Goal: Task Accomplishment & Management: Complete application form

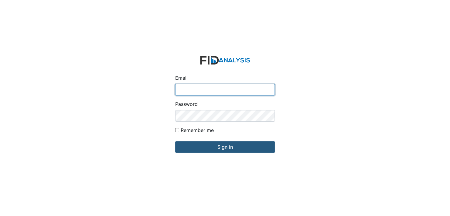
type input "[EMAIL_ADDRESS][DOMAIN_NAME]"
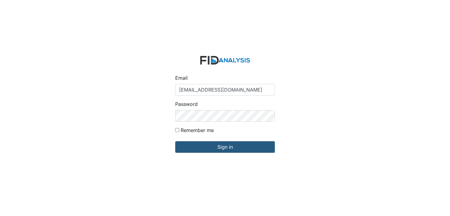
drag, startPoint x: 403, startPoint y: 58, endPoint x: 399, endPoint y: 60, distance: 4.0
click at [400, 60] on div "Email ustrayhorn@lifeincorporated.com Password Remember me Sign in" at bounding box center [225, 108] width 450 height 216
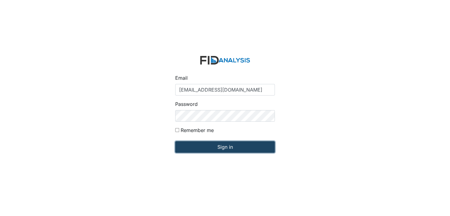
click at [230, 144] on input "Sign in" at bounding box center [225, 147] width 100 height 12
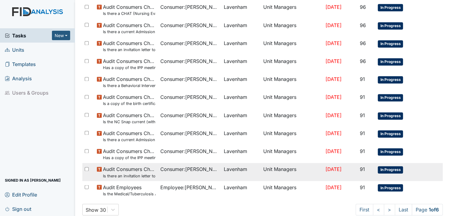
scroll to position [395, 0]
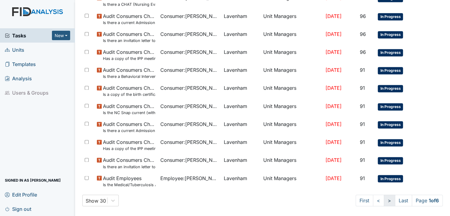
click at [384, 200] on link ">" at bounding box center [389, 200] width 11 height 12
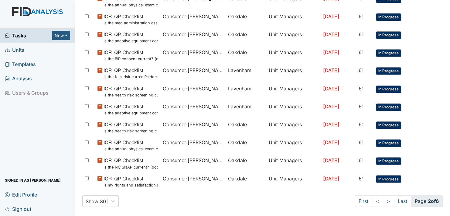
scroll to position [400, 0]
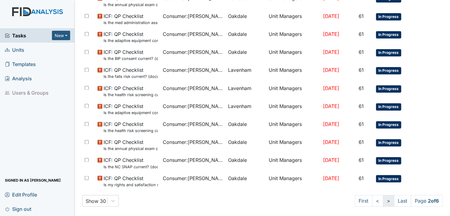
click at [383, 199] on link ">" at bounding box center [388, 201] width 11 height 12
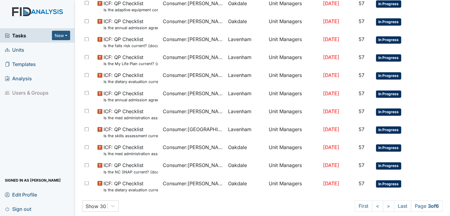
scroll to position [400, 0]
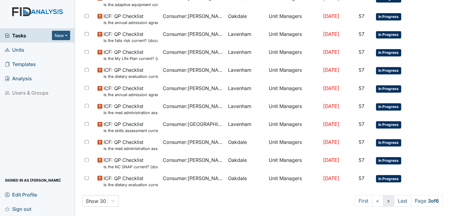
drag, startPoint x: 382, startPoint y: 200, endPoint x: 380, endPoint y: 196, distance: 4.1
click at [383, 197] on link ">" at bounding box center [388, 201] width 11 height 12
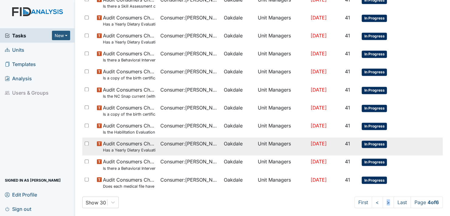
scroll to position [400, 0]
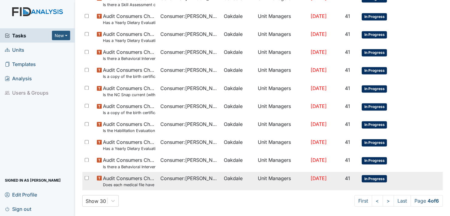
drag, startPoint x: 425, startPoint y: 151, endPoint x: 424, endPoint y: 188, distance: 36.5
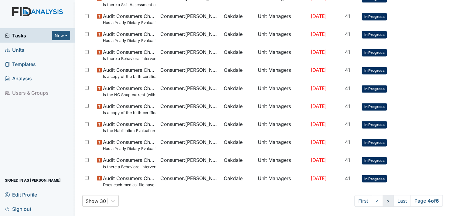
click at [383, 201] on link ">" at bounding box center [388, 201] width 11 height 12
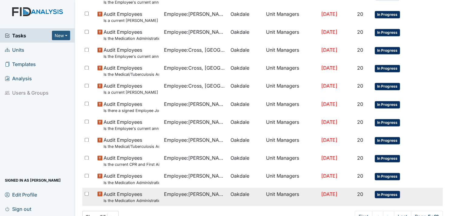
scroll to position [400, 0]
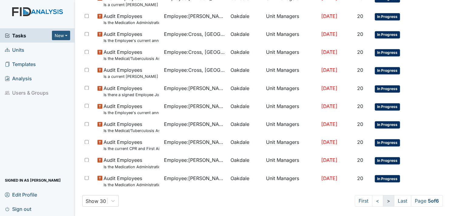
click at [383, 201] on link ">" at bounding box center [388, 201] width 11 height 12
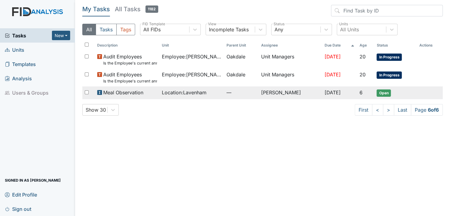
click at [386, 92] on span "Open" at bounding box center [384, 92] width 14 height 7
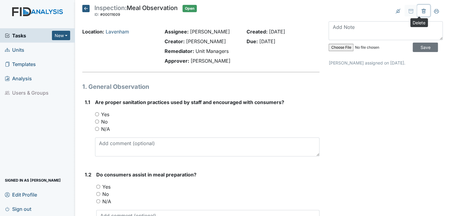
click at [423, 12] on icon at bounding box center [424, 11] width 2 height 2
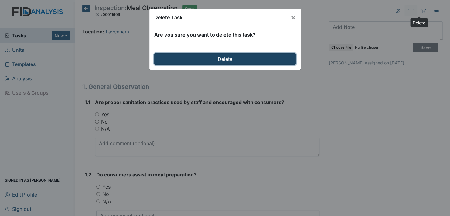
click at [228, 56] on input "Delete" at bounding box center [225, 59] width 142 height 12
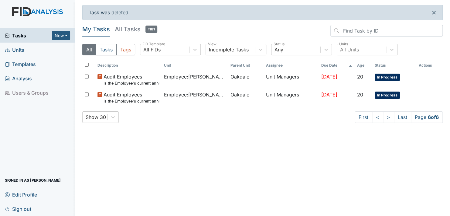
click at [19, 50] on span "Units" at bounding box center [14, 49] width 19 height 9
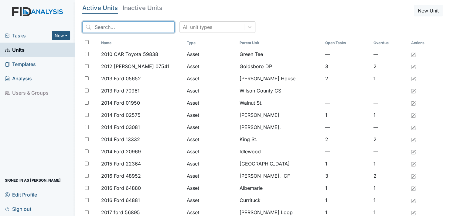
click at [153, 25] on input "search" at bounding box center [128, 27] width 92 height 12
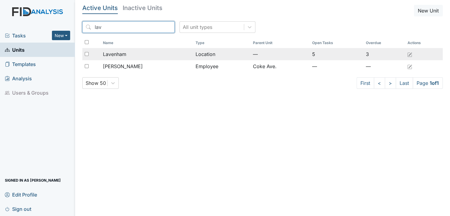
type input "lav"
click at [207, 54] on td "Location" at bounding box center [221, 54] width 57 height 12
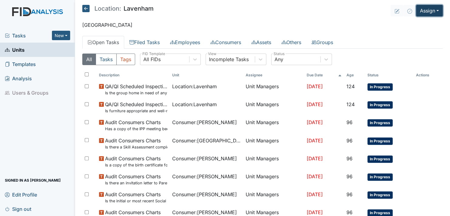
click at [432, 10] on button "Assign" at bounding box center [429, 11] width 27 height 12
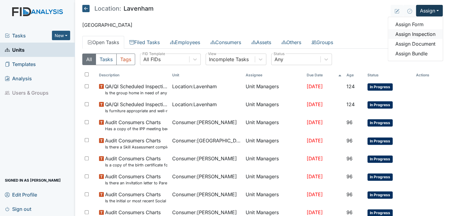
click at [410, 32] on link "Assign Inspection" at bounding box center [415, 34] width 55 height 10
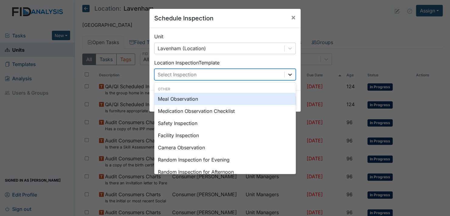
click at [287, 73] on icon at bounding box center [290, 74] width 6 height 6
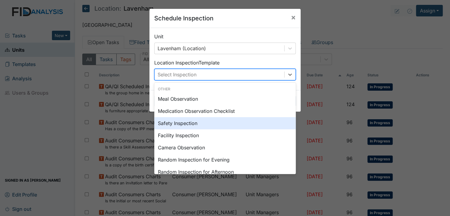
click at [184, 122] on div "Safety Inspection" at bounding box center [225, 123] width 142 height 12
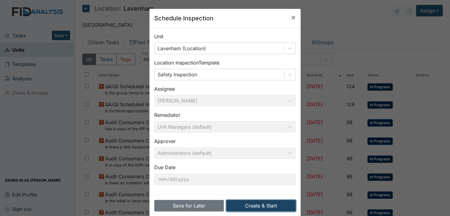
click at [253, 204] on button "Create & Start" at bounding box center [261, 206] width 70 height 12
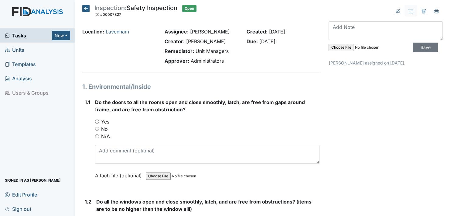
click at [97, 121] on input "Yes" at bounding box center [97, 121] width 4 height 4
radio input "true"
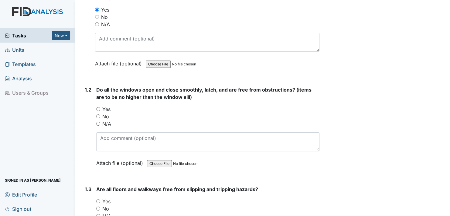
scroll to position [122, 0]
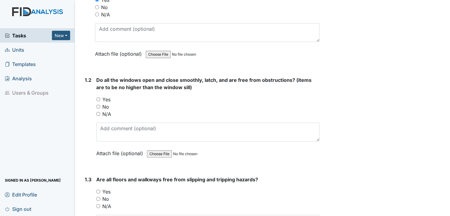
drag, startPoint x: 98, startPoint y: 99, endPoint x: 91, endPoint y: 124, distance: 25.9
click at [98, 99] on input "Yes" at bounding box center [98, 99] width 4 height 4
radio input "true"
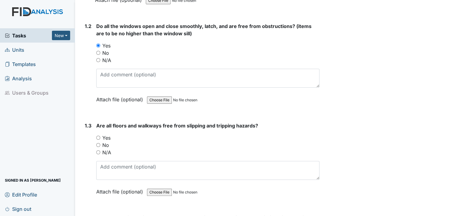
scroll to position [182, 0]
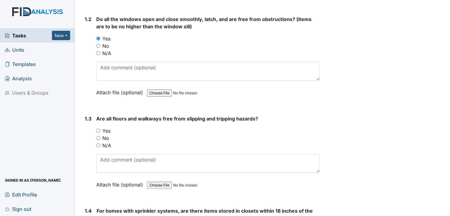
click at [99, 129] on input "Yes" at bounding box center [98, 131] width 4 height 4
radio input "true"
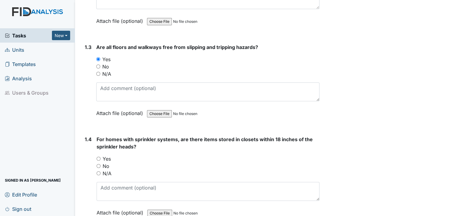
scroll to position [274, 0]
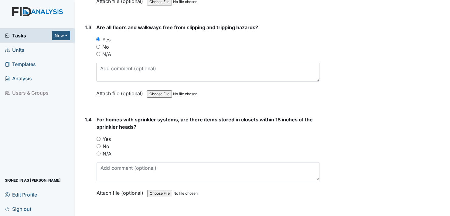
click at [98, 144] on input "No" at bounding box center [99, 146] width 4 height 4
radio input "true"
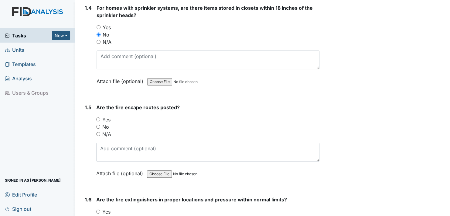
scroll to position [395, 0]
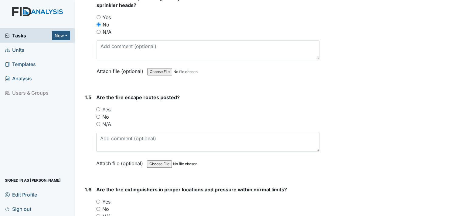
click at [98, 107] on input "Yes" at bounding box center [98, 109] width 4 height 4
radio input "true"
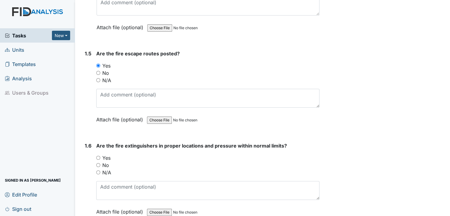
scroll to position [456, 0]
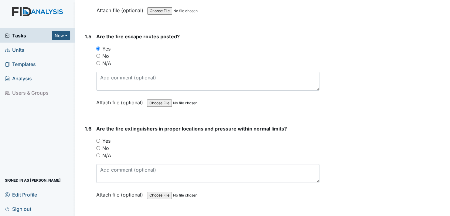
click at [98, 139] on input "Yes" at bounding box center [98, 141] width 4 height 4
radio input "true"
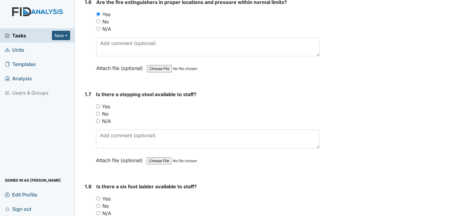
scroll to position [608, 0]
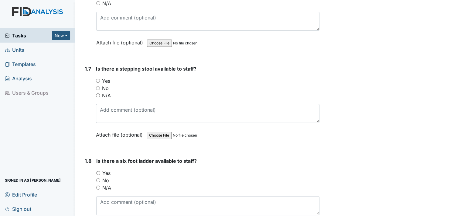
drag, startPoint x: 98, startPoint y: 78, endPoint x: 103, endPoint y: 83, distance: 6.7
click at [98, 79] on input "Yes" at bounding box center [98, 81] width 4 height 4
radio input "true"
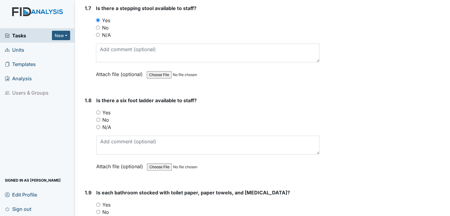
scroll to position [669, 0]
drag, startPoint x: 97, startPoint y: 108, endPoint x: 113, endPoint y: 123, distance: 21.8
click at [98, 110] on input "Yes" at bounding box center [98, 112] width 4 height 4
radio input "true"
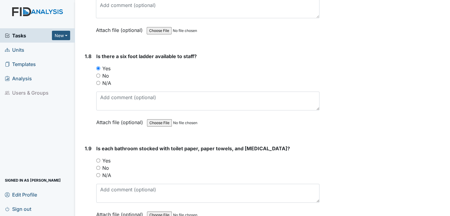
scroll to position [729, 0]
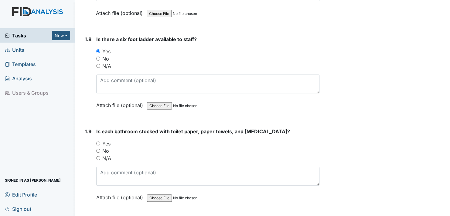
click at [98, 141] on input "Yes" at bounding box center [98, 143] width 4 height 4
radio input "true"
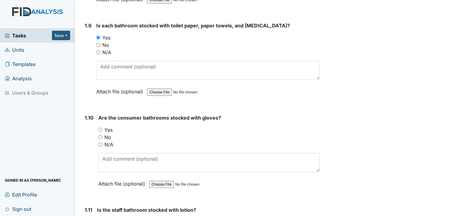
scroll to position [851, 0]
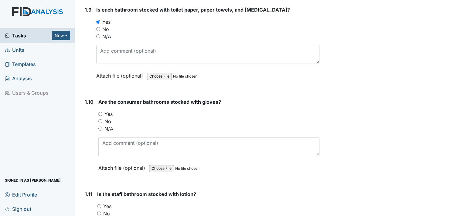
drag, startPoint x: 100, startPoint y: 111, endPoint x: 112, endPoint y: 123, distance: 17.6
click at [100, 113] on div "Yes" at bounding box center [208, 113] width 221 height 7
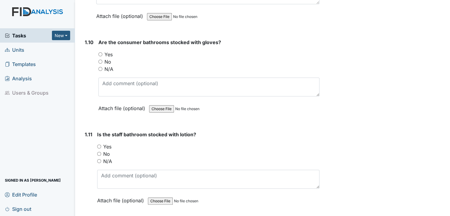
scroll to position [912, 0]
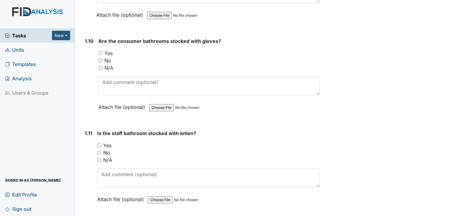
click at [99, 51] on input "Yes" at bounding box center [100, 53] width 4 height 4
radio input "true"
click at [100, 143] on input "Yes" at bounding box center [99, 145] width 4 height 4
radio input "true"
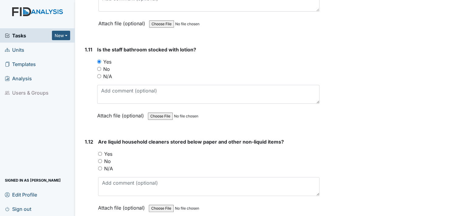
scroll to position [1003, 0]
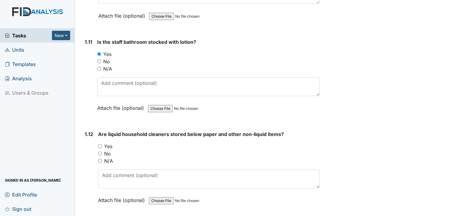
click at [98, 144] on input "Yes" at bounding box center [100, 146] width 4 height 4
radio input "true"
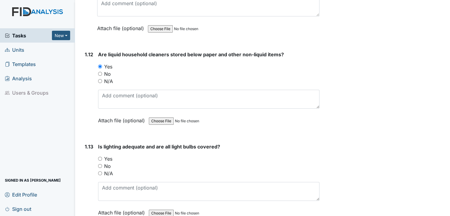
scroll to position [1094, 0]
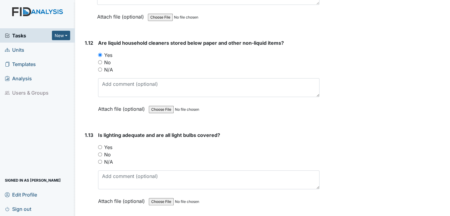
click at [101, 145] on input "Yes" at bounding box center [100, 147] width 4 height 4
radio input "true"
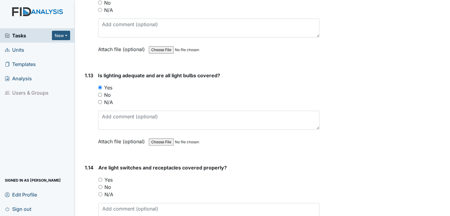
scroll to position [1155, 0]
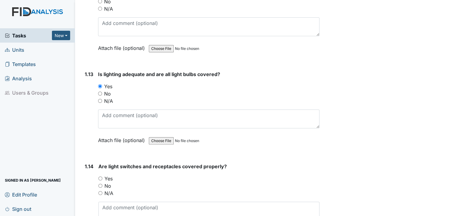
drag, startPoint x: 99, startPoint y: 173, endPoint x: 113, endPoint y: 184, distance: 17.1
click at [100, 176] on input "Yes" at bounding box center [100, 178] width 4 height 4
radio input "true"
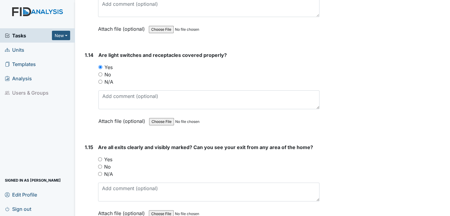
scroll to position [1276, 0]
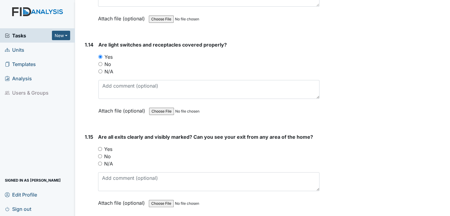
click at [99, 147] on input "Yes" at bounding box center [100, 149] width 4 height 4
radio input "true"
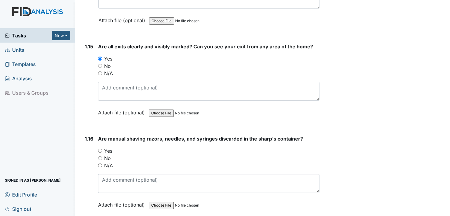
scroll to position [1368, 0]
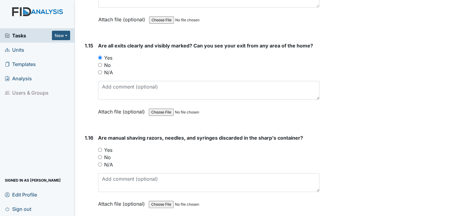
drag, startPoint x: 99, startPoint y: 143, endPoint x: 105, endPoint y: 153, distance: 11.5
click at [102, 148] on input "Yes" at bounding box center [100, 150] width 4 height 4
radio input "true"
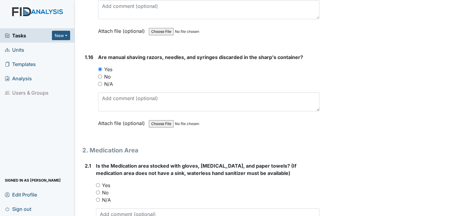
scroll to position [1459, 0]
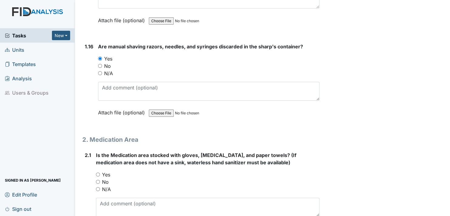
click at [99, 172] on input "Yes" at bounding box center [98, 174] width 4 height 4
radio input "true"
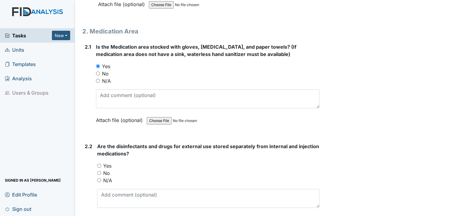
scroll to position [1580, 0]
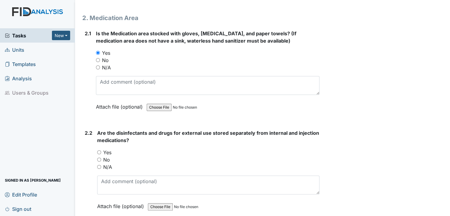
drag, startPoint x: 100, startPoint y: 146, endPoint x: 107, endPoint y: 151, distance: 8.9
click at [100, 150] on input "Yes" at bounding box center [99, 152] width 4 height 4
radio input "true"
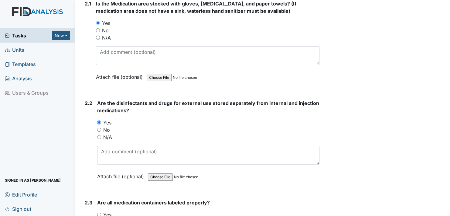
scroll to position [1671, 0]
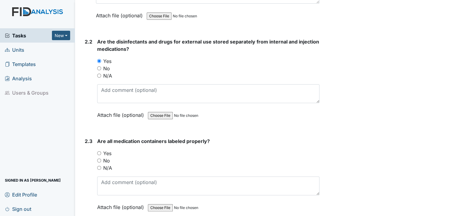
click at [101, 151] on input "Yes" at bounding box center [99, 153] width 4 height 4
radio input "true"
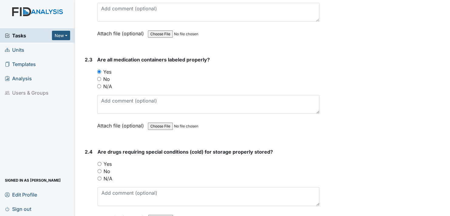
scroll to position [1763, 0]
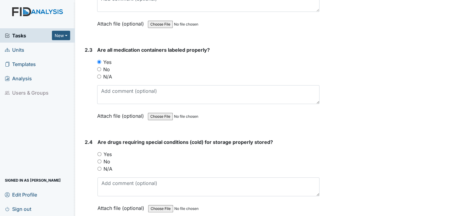
click at [102, 150] on div "Yes" at bounding box center [209, 153] width 222 height 7
click at [99, 152] on input "Yes" at bounding box center [100, 154] width 4 height 4
radio input "true"
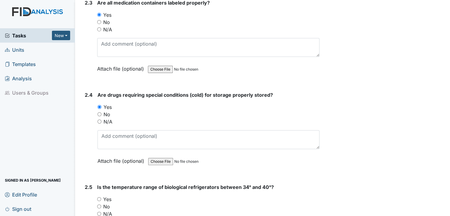
scroll to position [1823, 0]
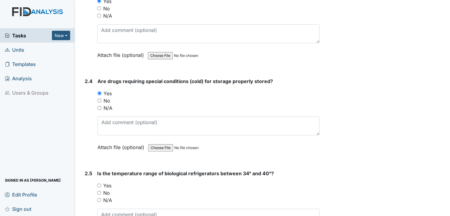
click at [98, 183] on input "Yes" at bounding box center [99, 185] width 4 height 4
radio input "true"
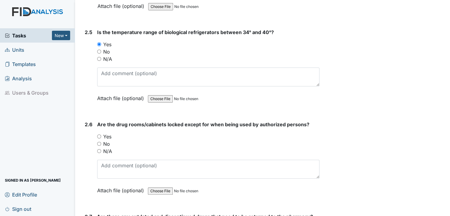
scroll to position [1975, 0]
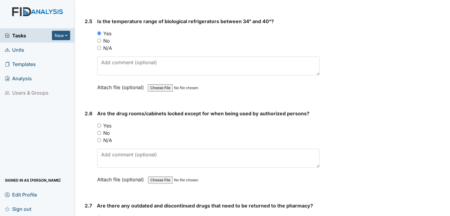
click at [100, 123] on input "Yes" at bounding box center [99, 125] width 4 height 4
radio input "true"
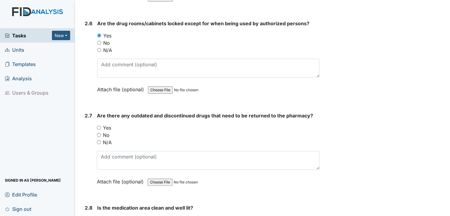
scroll to position [2066, 0]
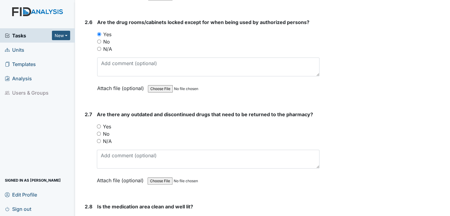
click at [98, 132] on input "No" at bounding box center [99, 134] width 4 height 4
radio input "true"
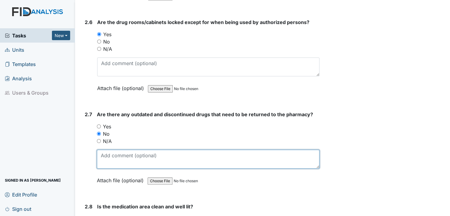
click at [103, 159] on textarea at bounding box center [208, 159] width 223 height 19
type textarea "they have been returned"
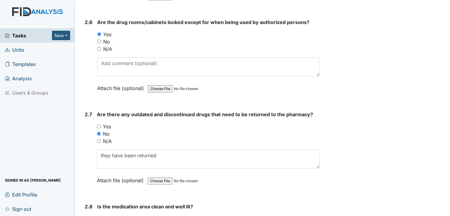
click at [103, 173] on label "Attach file (optional)" at bounding box center [121, 178] width 49 height 11
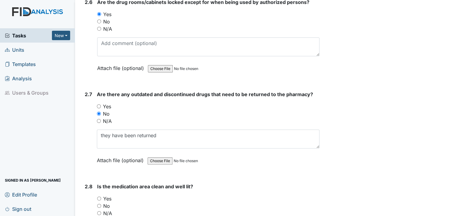
scroll to position [2097, 0]
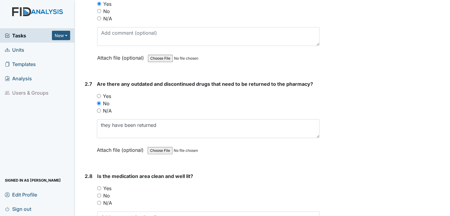
click at [98, 186] on input "Yes" at bounding box center [99, 188] width 4 height 4
radio input "true"
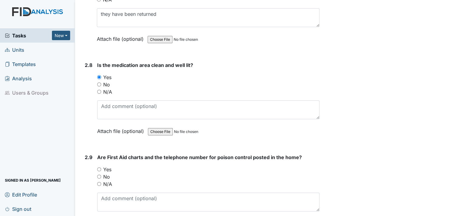
scroll to position [2218, 0]
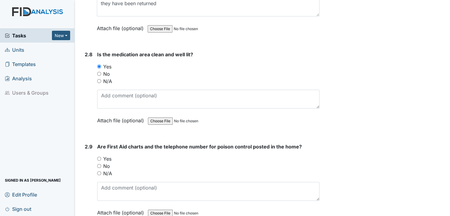
drag, startPoint x: 98, startPoint y: 150, endPoint x: 104, endPoint y: 157, distance: 9.5
click at [98, 157] on input "Yes" at bounding box center [99, 159] width 4 height 4
radio input "true"
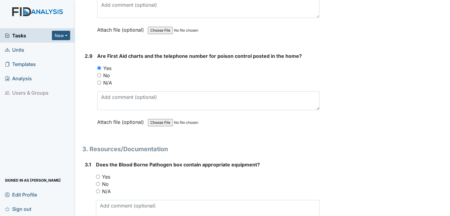
scroll to position [2310, 0]
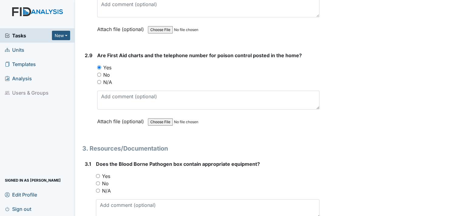
click at [99, 174] on input "Yes" at bounding box center [98, 176] width 4 height 4
radio input "true"
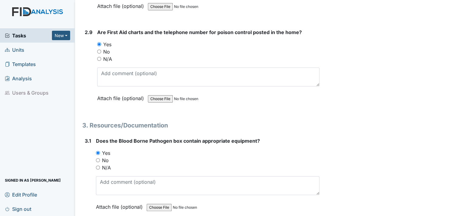
scroll to position [2401, 0]
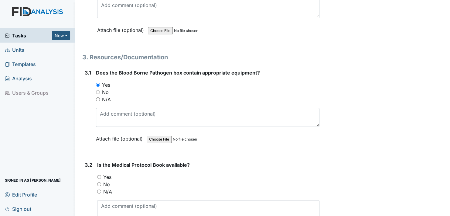
click at [98, 175] on input "Yes" at bounding box center [99, 177] width 4 height 4
radio input "true"
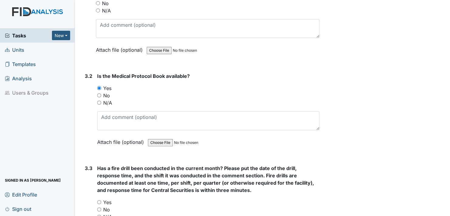
scroll to position [2492, 0]
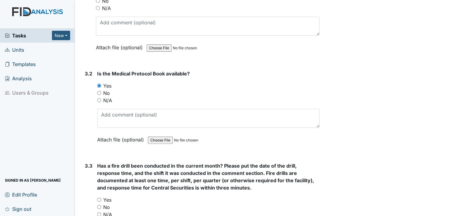
click at [100, 198] on input "Yes" at bounding box center [99, 200] width 4 height 4
radio input "true"
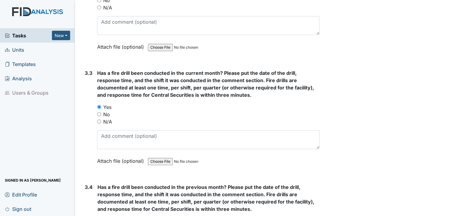
scroll to position [2613, 0]
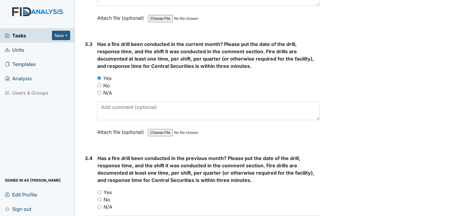
click at [99, 190] on input "Yes" at bounding box center [100, 192] width 4 height 4
radio input "true"
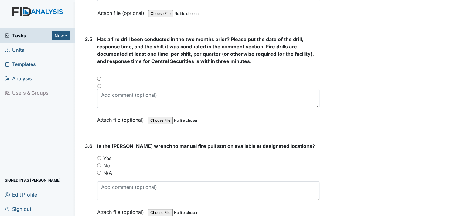
scroll to position [2857, 0]
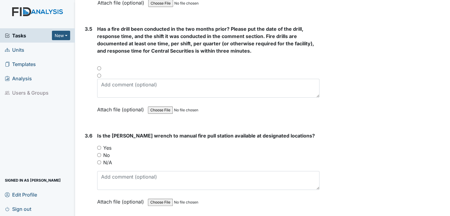
click at [99, 146] on input "Yes" at bounding box center [99, 148] width 4 height 4
radio input "true"
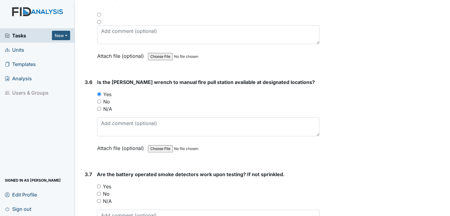
scroll to position [2917, 0]
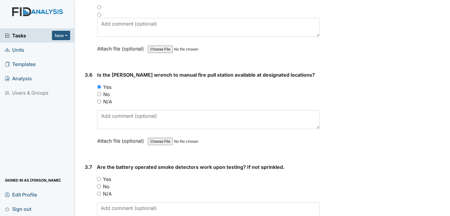
click at [100, 177] on input "Yes" at bounding box center [99, 179] width 4 height 4
radio input "true"
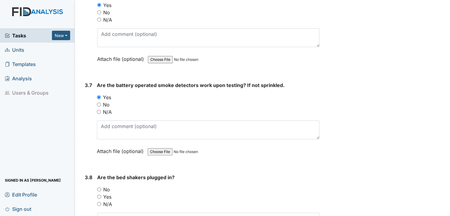
scroll to position [3039, 0]
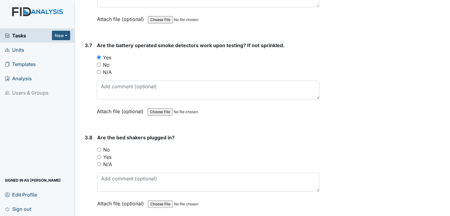
drag, startPoint x: 99, startPoint y: 153, endPoint x: 102, endPoint y: 157, distance: 5.2
click at [100, 162] on input "N/A" at bounding box center [99, 164] width 4 height 4
radio input "true"
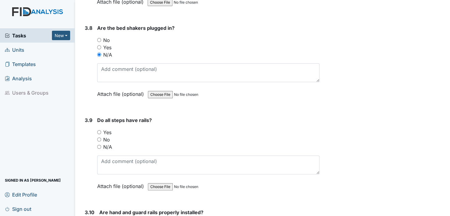
scroll to position [3191, 0]
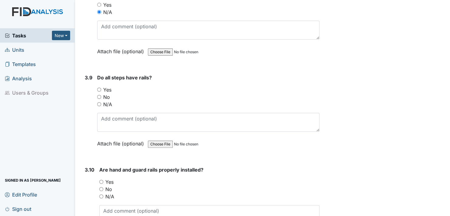
click at [99, 88] on input "Yes" at bounding box center [99, 90] width 4 height 4
radio input "true"
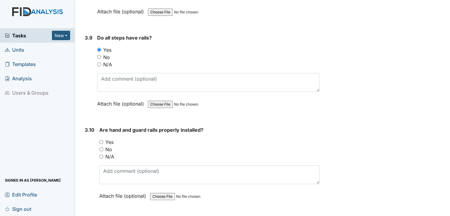
scroll to position [3252, 0]
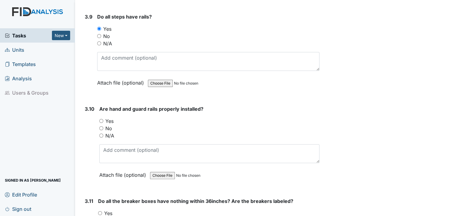
click at [101, 119] on input "Yes" at bounding box center [101, 121] width 4 height 4
radio input "true"
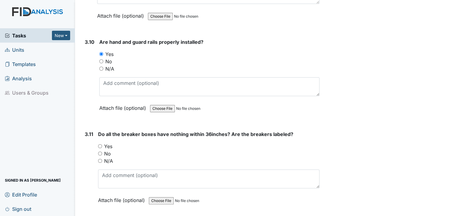
scroll to position [3343, 0]
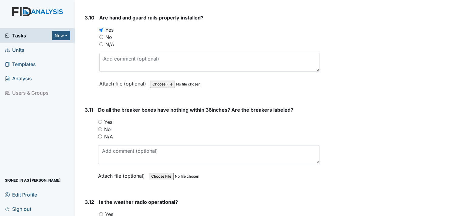
click at [102, 118] on div "Yes" at bounding box center [209, 121] width 222 height 7
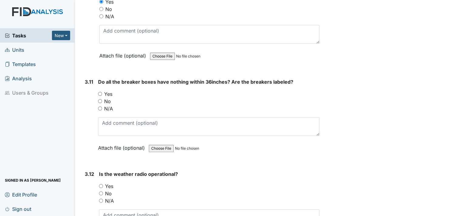
scroll to position [3404, 0]
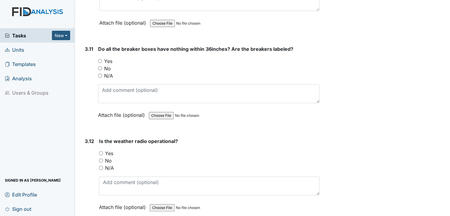
drag, startPoint x: 101, startPoint y: 142, endPoint x: 105, endPoint y: 151, distance: 10.3
click at [101, 151] on input "Yes" at bounding box center [101, 153] width 4 height 4
radio input "true"
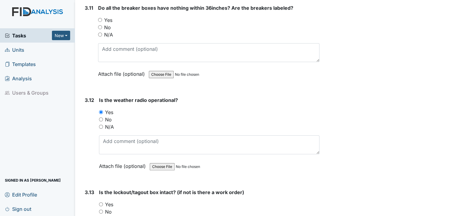
scroll to position [3525, 0]
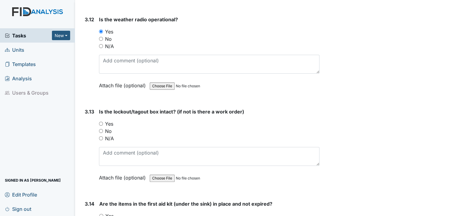
click at [102, 122] on input "Yes" at bounding box center [101, 124] width 4 height 4
radio input "true"
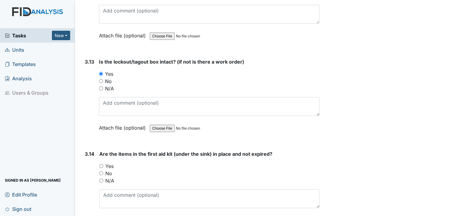
scroll to position [3586, 0]
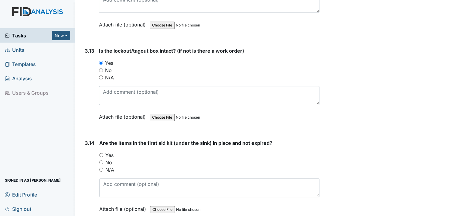
click at [101, 153] on input "Yes" at bounding box center [101, 155] width 4 height 4
radio input "true"
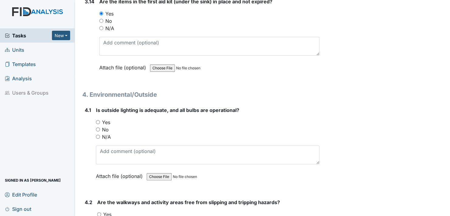
scroll to position [3738, 0]
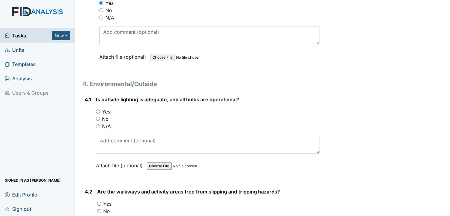
click at [98, 109] on input "Yes" at bounding box center [98, 111] width 4 height 4
radio input "true"
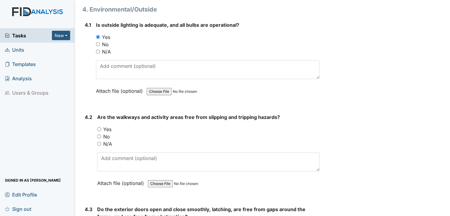
scroll to position [3829, 0]
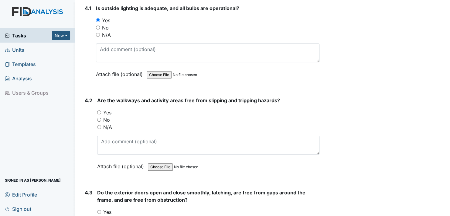
click at [102, 109] on div "Yes" at bounding box center [208, 112] width 222 height 7
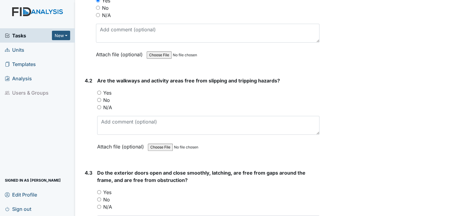
scroll to position [3859, 0]
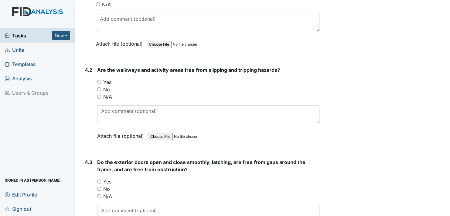
click at [99, 80] on input "Yes" at bounding box center [99, 82] width 4 height 4
radio input "true"
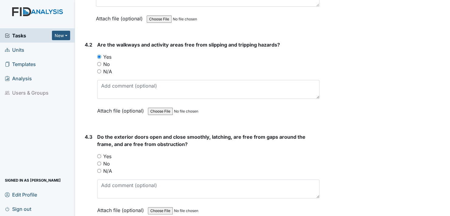
scroll to position [3890, 0]
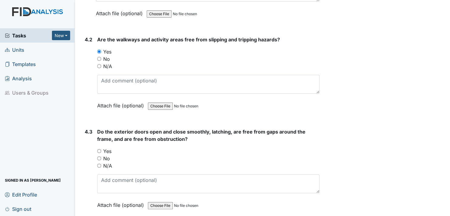
drag, startPoint x: 100, startPoint y: 138, endPoint x: 105, endPoint y: 138, distance: 5.5
click at [101, 147] on div "Yes" at bounding box center [208, 150] width 222 height 7
click at [99, 149] on input "Yes" at bounding box center [99, 151] width 4 height 4
radio input "true"
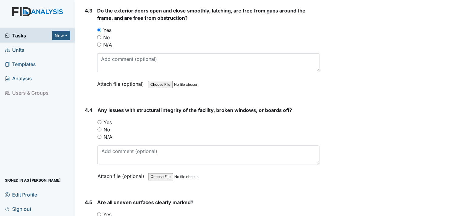
scroll to position [4011, 0]
click at [99, 127] on input "No" at bounding box center [100, 129] width 4 height 4
radio input "true"
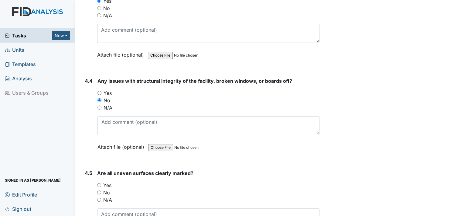
scroll to position [4103, 0]
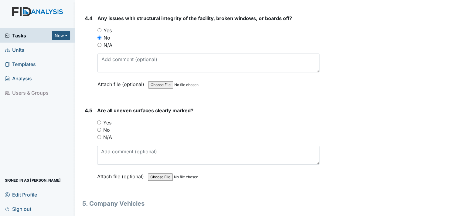
click at [100, 120] on input "Yes" at bounding box center [99, 122] width 4 height 4
radio input "true"
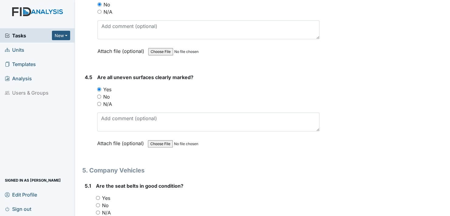
scroll to position [4194, 0]
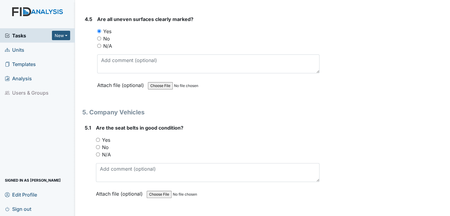
click at [98, 138] on input "Yes" at bounding box center [98, 140] width 4 height 4
radio input "true"
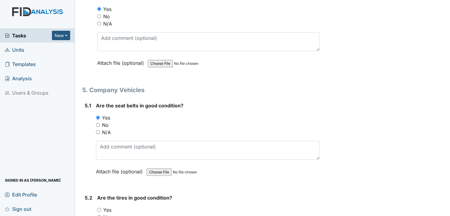
scroll to position [4254, 0]
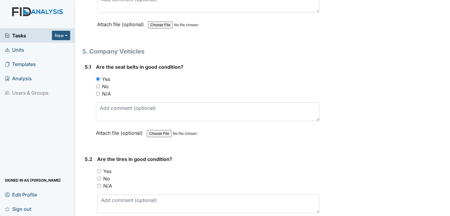
click at [98, 176] on input "No" at bounding box center [99, 178] width 4 height 4
radio input "true"
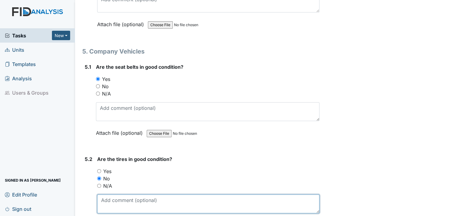
click at [111, 194] on textarea at bounding box center [208, 203] width 222 height 19
type textarea "they need changing"
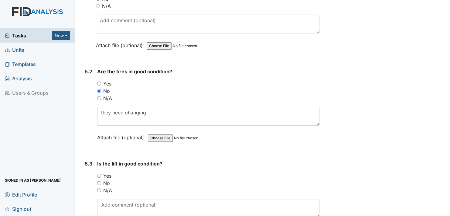
scroll to position [4346, 0]
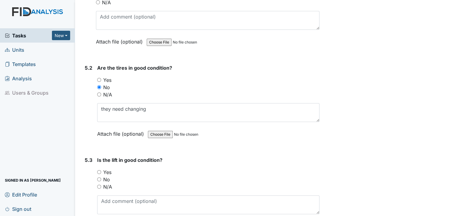
click at [99, 184] on input "N/A" at bounding box center [99, 186] width 4 height 4
radio input "true"
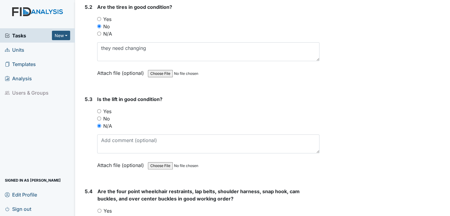
scroll to position [4437, 0]
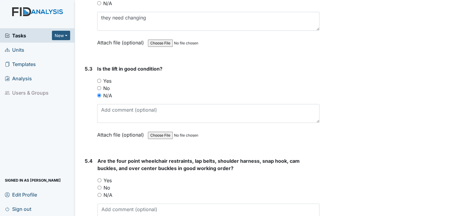
drag, startPoint x: 98, startPoint y: 181, endPoint x: 107, endPoint y: 179, distance: 8.3
click at [100, 193] on input "N/A" at bounding box center [100, 195] width 4 height 4
radio input "true"
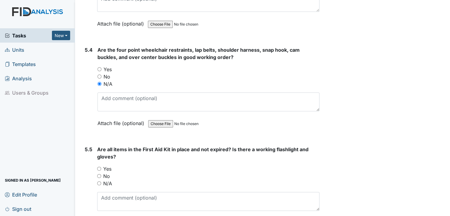
scroll to position [4558, 0]
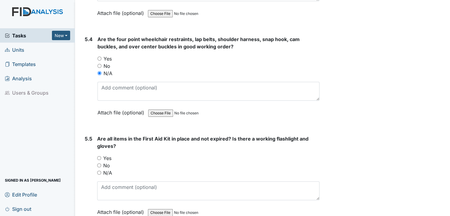
click at [100, 156] on input "Yes" at bounding box center [99, 158] width 4 height 4
radio input "true"
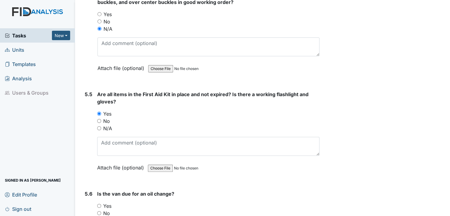
scroll to position [4650, 0]
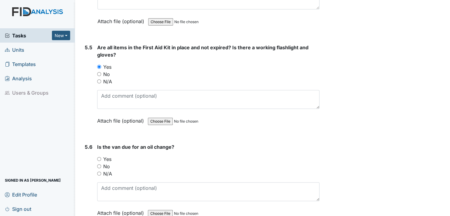
drag, startPoint x: 100, startPoint y: 150, endPoint x: 105, endPoint y: 153, distance: 5.7
click at [105, 163] on label "No" at bounding box center [106, 166] width 7 height 7
click at [101, 164] on input "No" at bounding box center [99, 166] width 4 height 4
radio input "true"
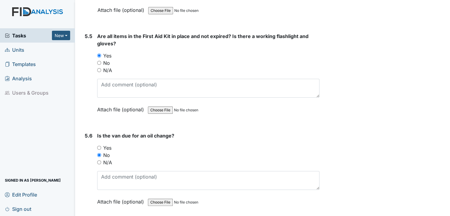
scroll to position [4670, 0]
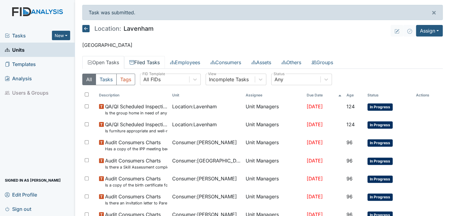
click at [149, 60] on link "Filed Tasks" at bounding box center [144, 62] width 41 height 13
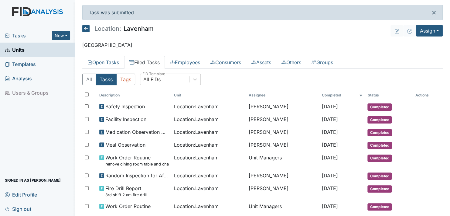
click at [236, 41] on main "Task was submitted. × Location: [GEOGRAPHIC_DATA] Assign Assign Form Assign Ins…" at bounding box center [262, 108] width 375 height 216
